Goal: Transaction & Acquisition: Obtain resource

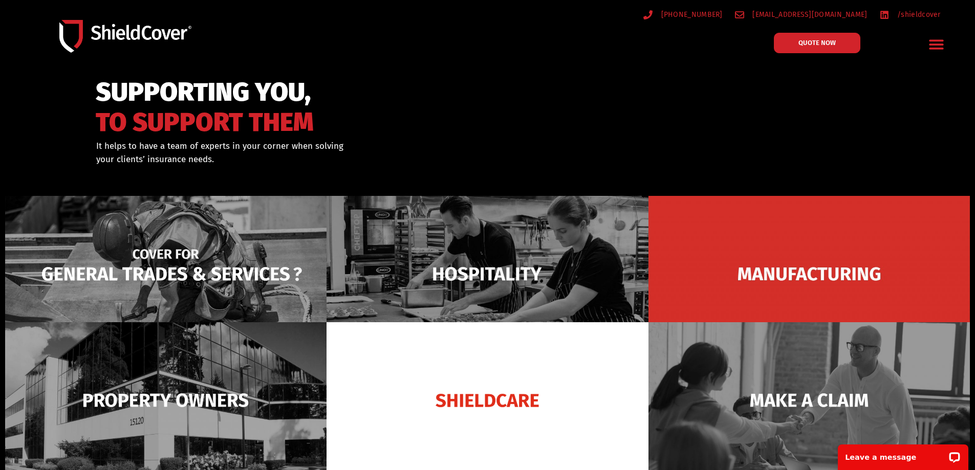
click at [259, 268] on img at bounding box center [165, 274] width 321 height 156
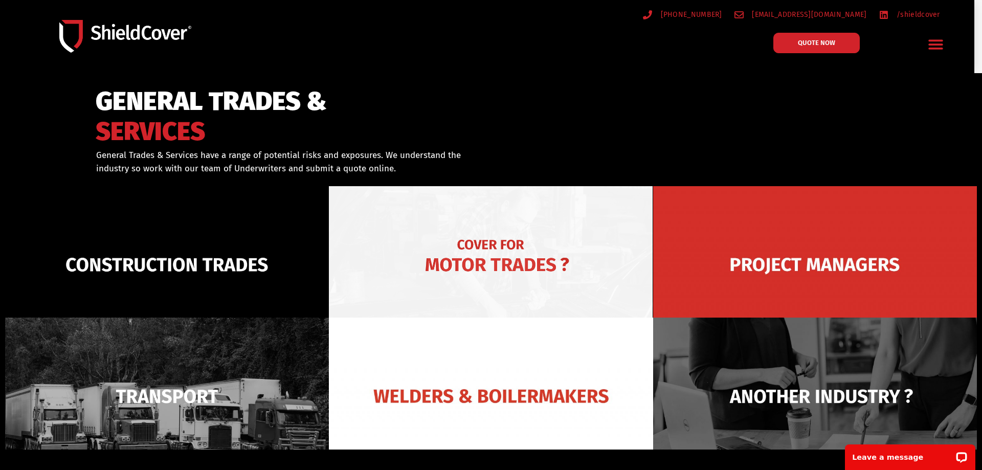
click at [522, 254] on img at bounding box center [491, 264] width 324 height 157
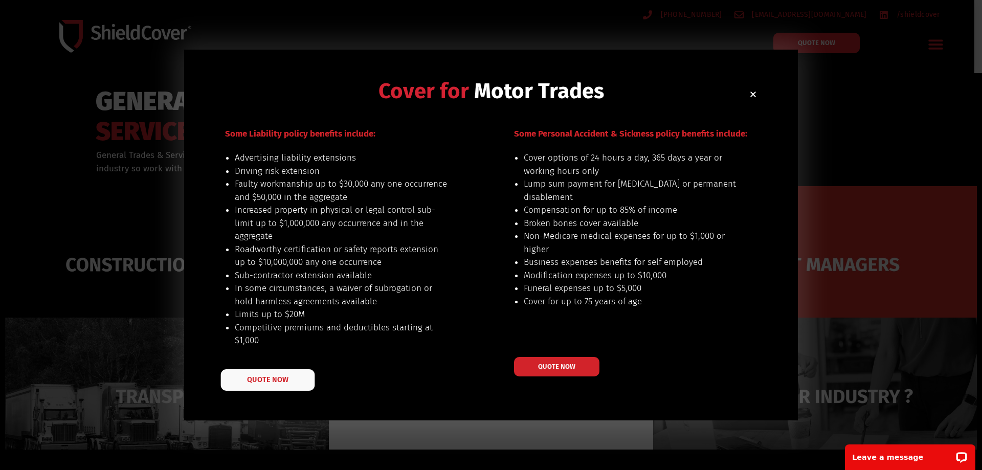
click at [258, 381] on span "QUOTE NOW" at bounding box center [267, 379] width 41 height 7
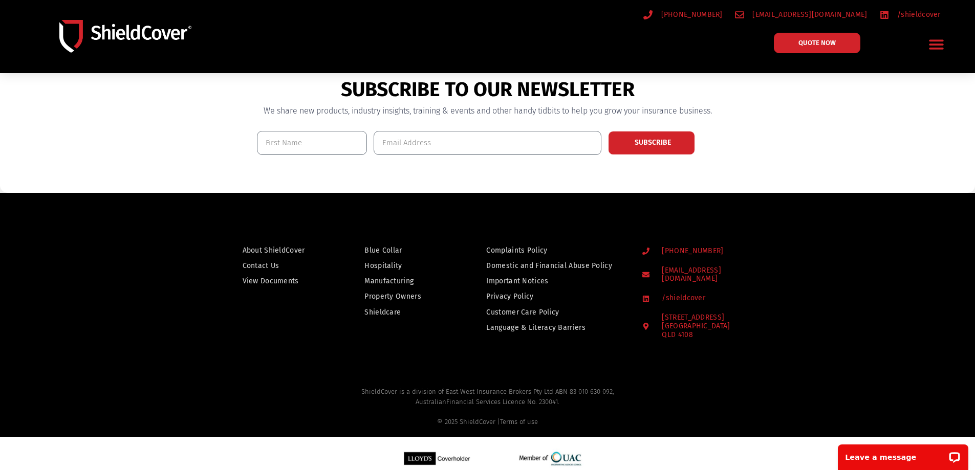
scroll to position [771, 0]
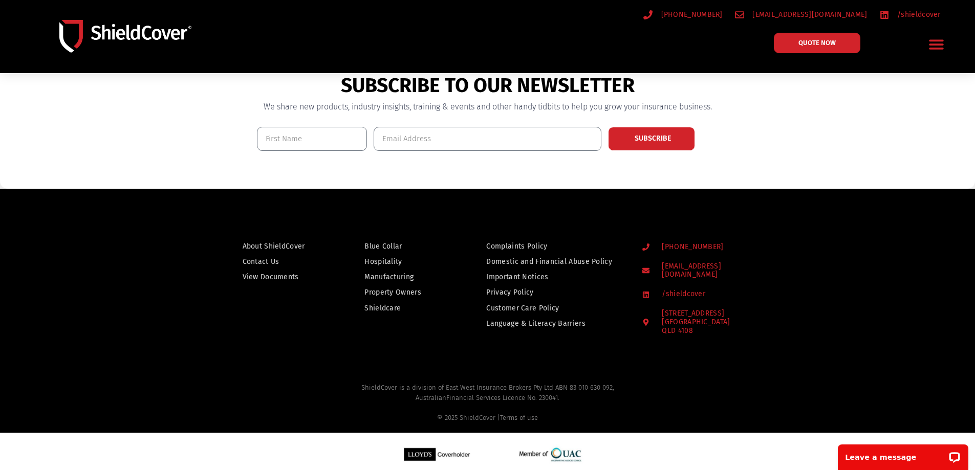
click at [390, 306] on span "Shieldcare" at bounding box center [382, 308] width 36 height 13
